Goal: Information Seeking & Learning: Understand process/instructions

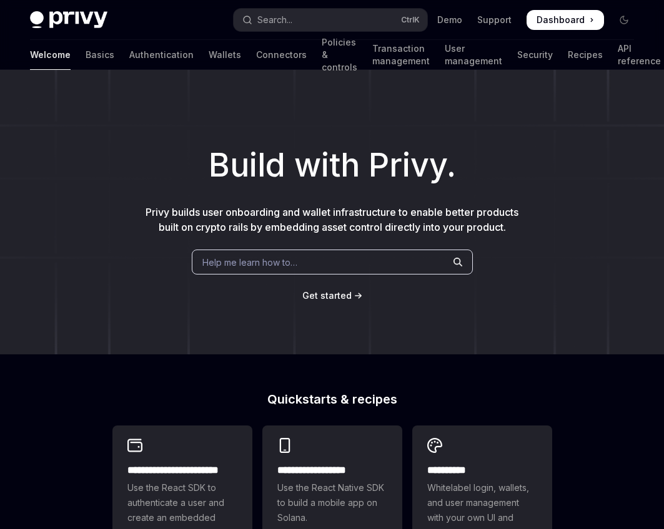
type textarea "*"
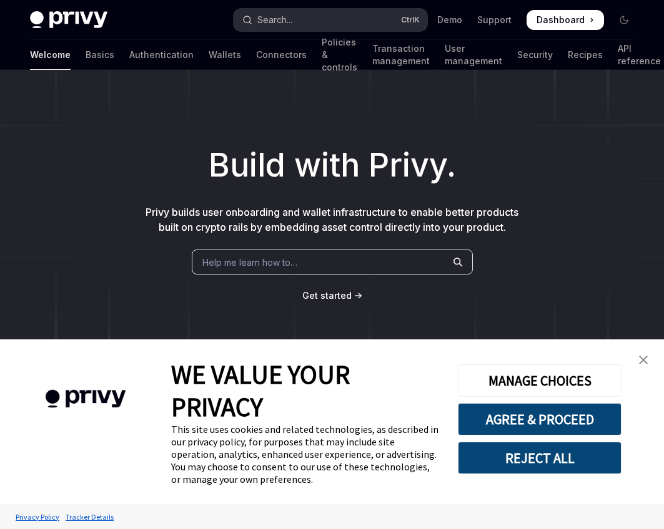
click at [302, 21] on button "Search... Ctrl K" at bounding box center [330, 20] width 194 height 22
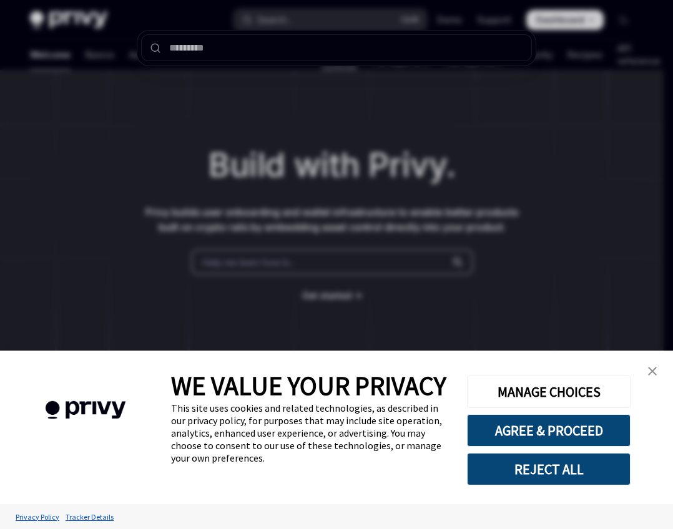
type input "**********"
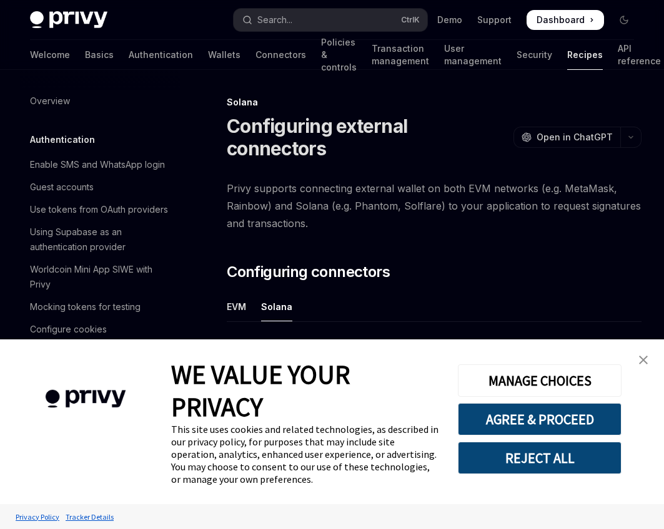
type textarea "*"
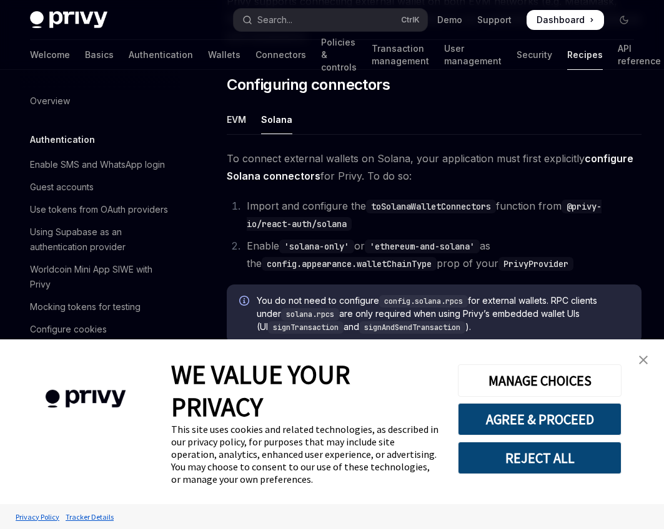
scroll to position [2008, 0]
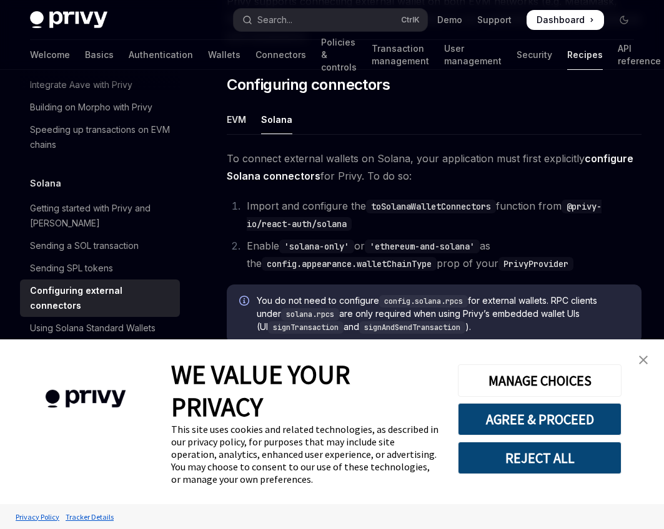
click at [516, 459] on button "REJECT ALL" at bounding box center [540, 458] width 164 height 32
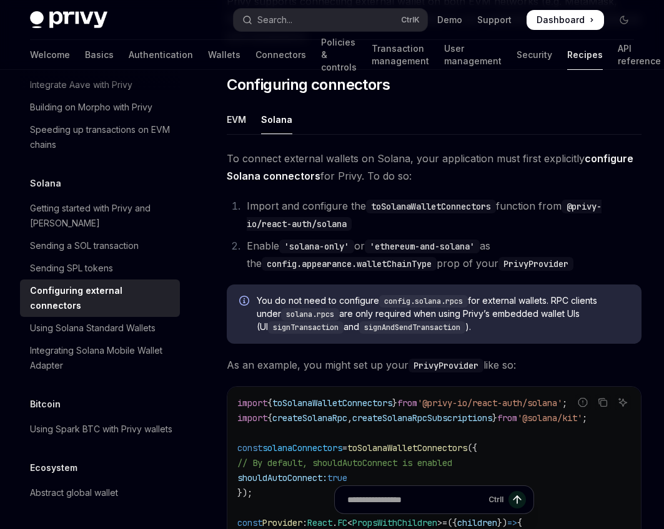
click at [442, 244] on li "Enable 'solana-only' or 'ethereum-and-solana' as the config.appearance.walletCh…" at bounding box center [442, 254] width 398 height 35
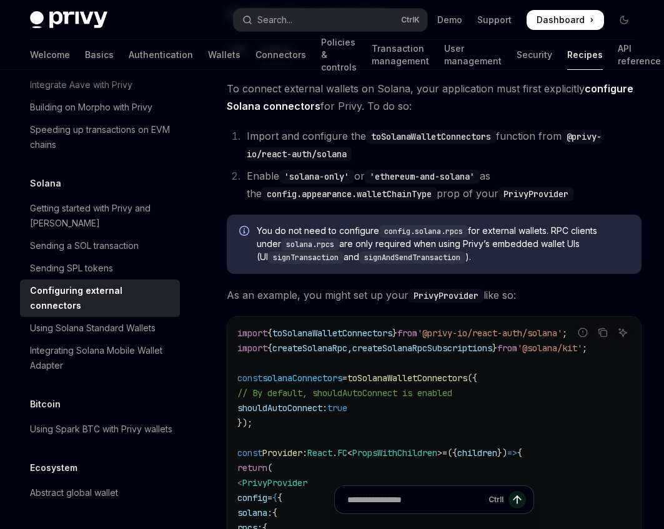
scroll to position [267, 0]
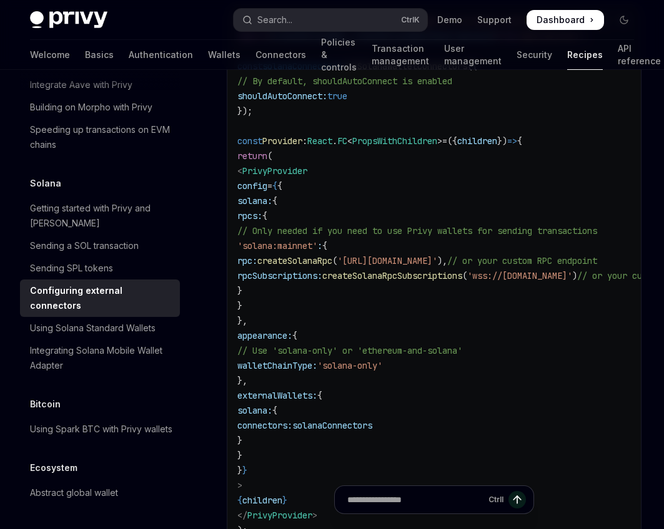
scroll to position [571, 0]
